Goal: Check status

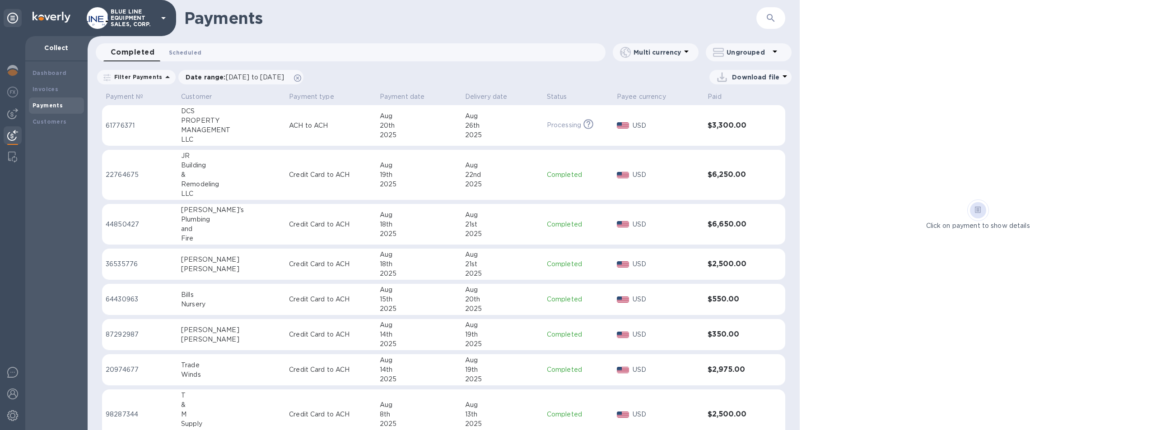
click at [185, 49] on span "Scheduled 0" at bounding box center [185, 52] width 33 height 9
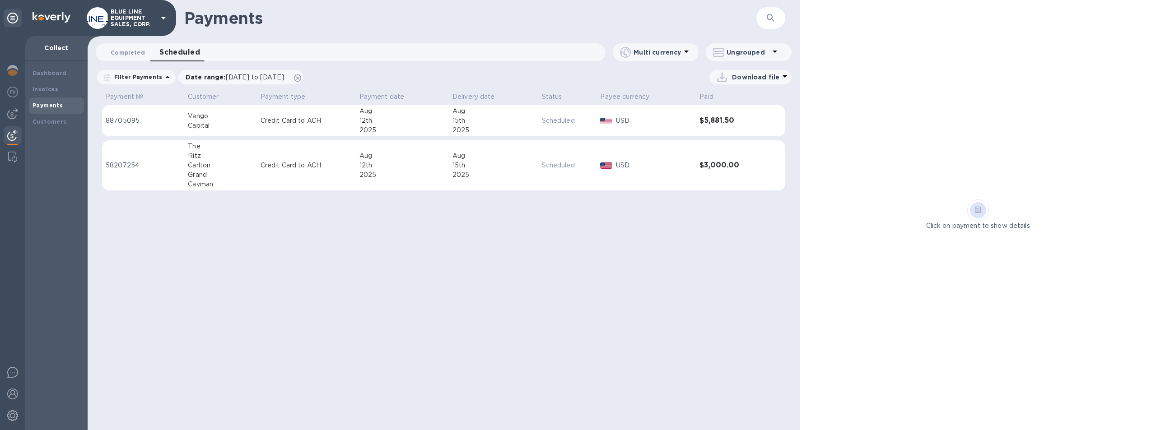
click at [114, 48] on span "Completed 0" at bounding box center [128, 52] width 34 height 9
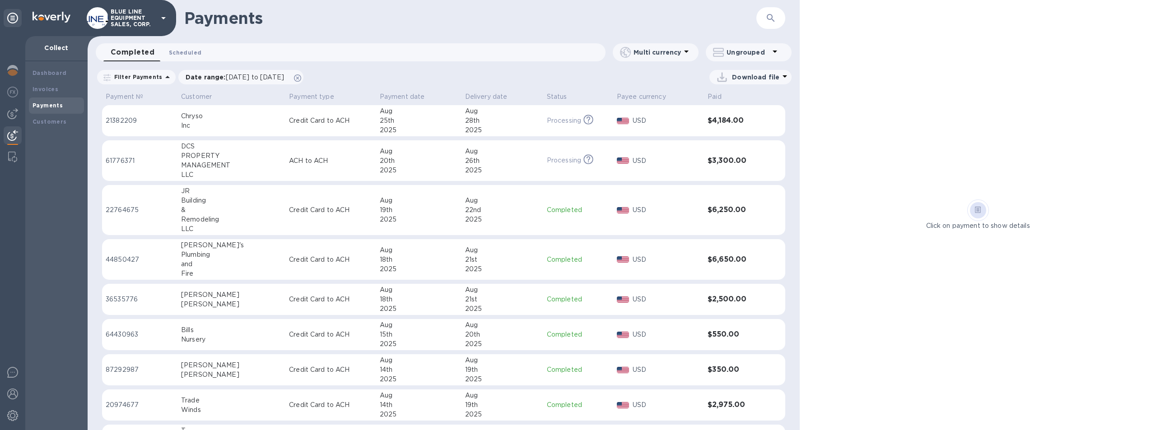
click at [182, 51] on span "Scheduled 0" at bounding box center [185, 52] width 33 height 9
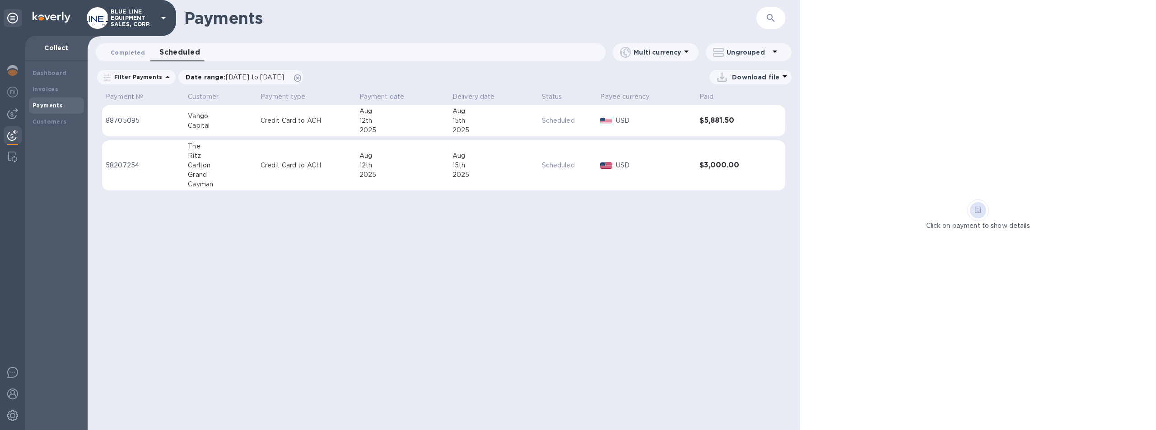
click at [125, 54] on span "Completed 0" at bounding box center [128, 52] width 34 height 9
